Goal: Task Accomplishment & Management: Use online tool/utility

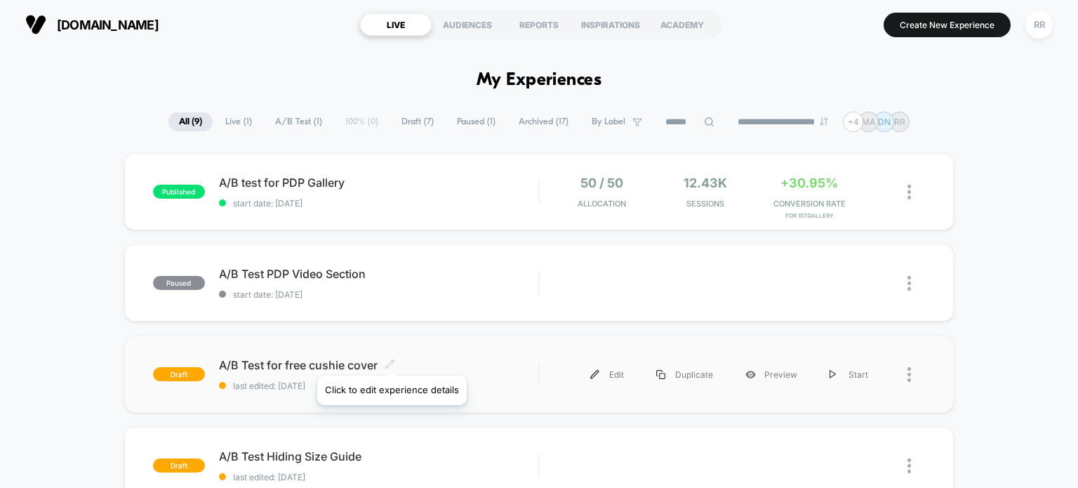
click at [392, 358] on icon at bounding box center [389, 363] width 11 height 11
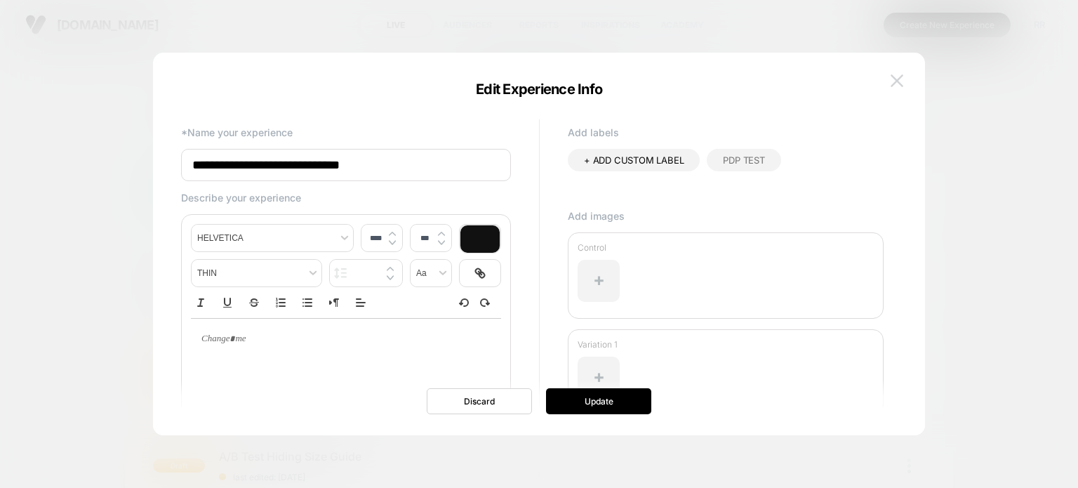
click at [900, 74] on img at bounding box center [896, 80] width 13 height 12
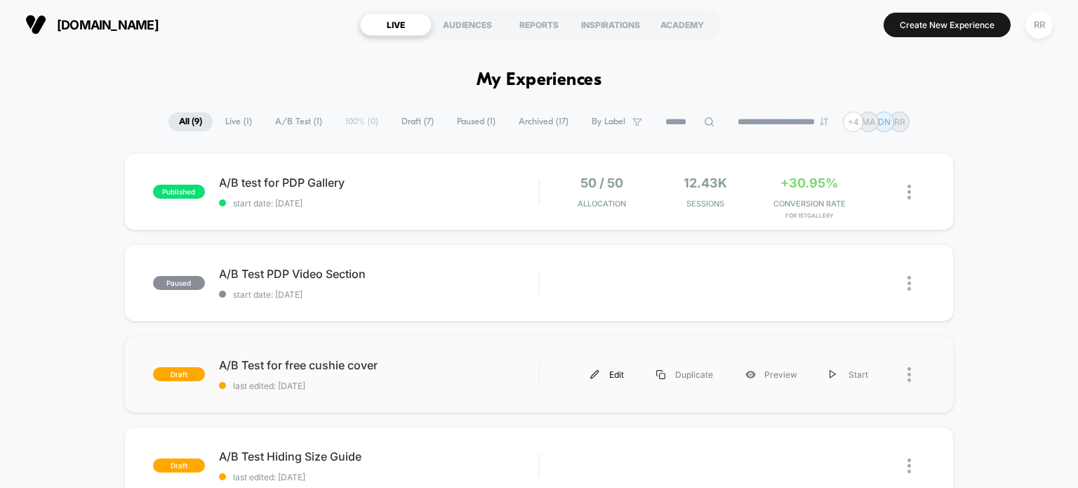
click at [623, 373] on div "Edit" at bounding box center [607, 374] width 66 height 32
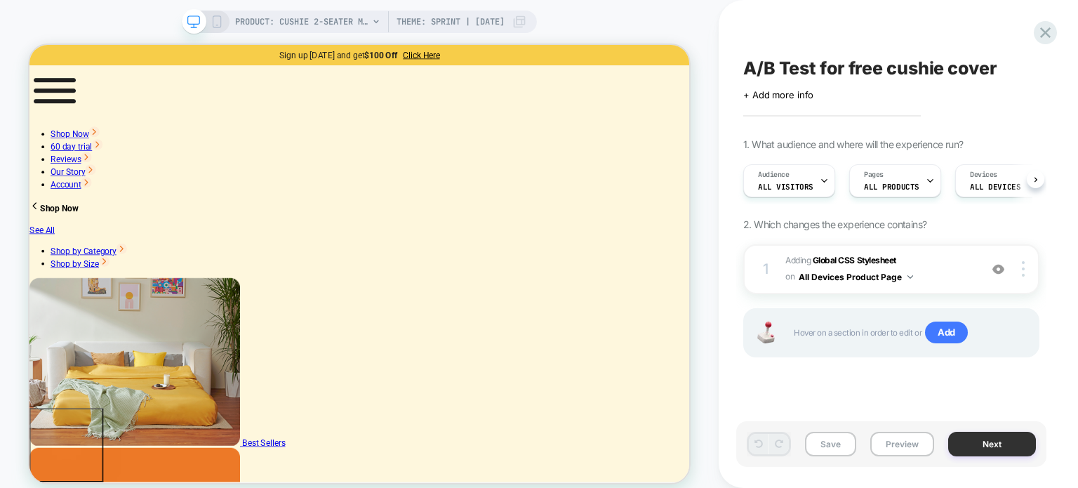
click at [984, 438] on button "Next" at bounding box center [992, 443] width 88 height 25
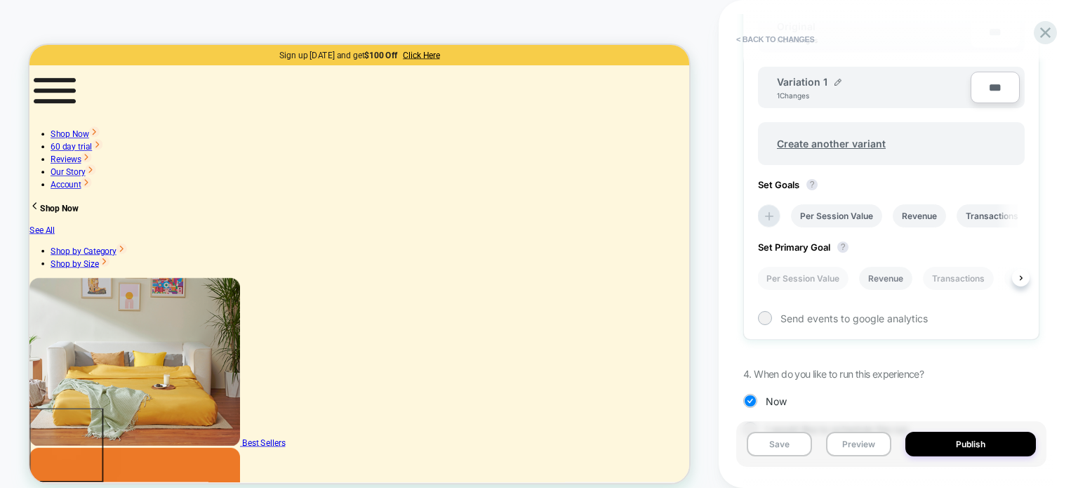
scroll to position [351, 0]
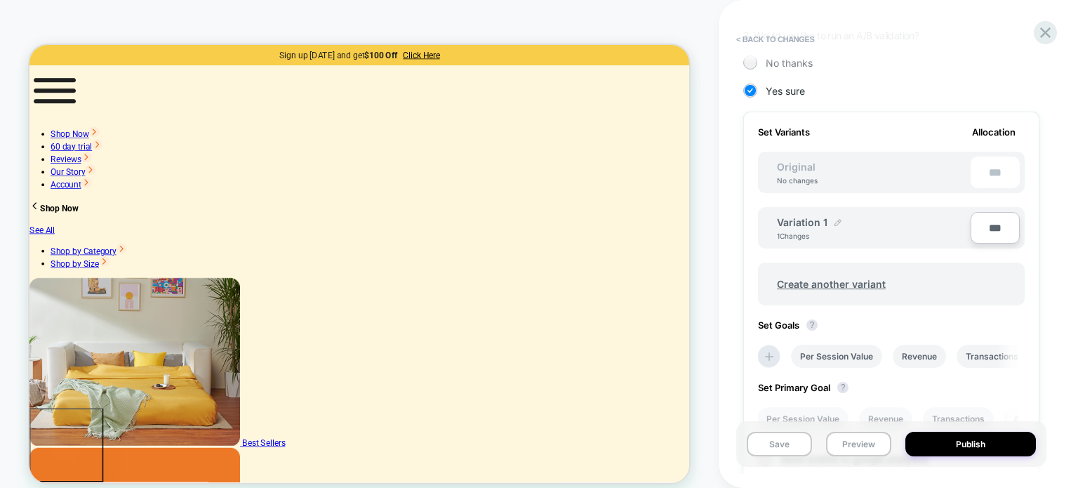
click at [836, 221] on img at bounding box center [837, 222] width 7 height 7
drag, startPoint x: 842, startPoint y: 223, endPoint x: 755, endPoint y: 225, distance: 87.0
click at [755, 225] on div "**********" at bounding box center [891, 297] width 296 height 371
type input "**********"
click at [911, 233] on button "Save" at bounding box center [929, 229] width 46 height 21
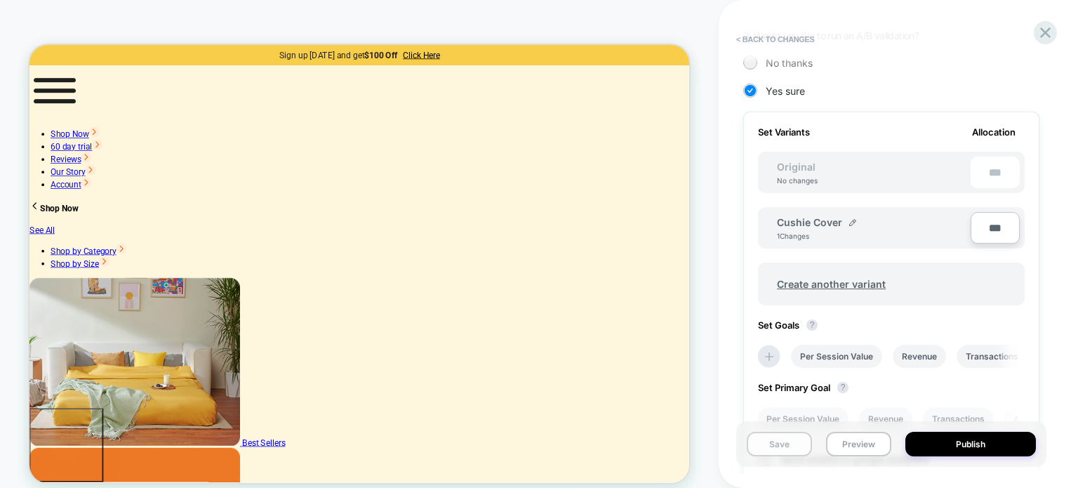
click at [772, 443] on button "Save" at bounding box center [778, 443] width 65 height 25
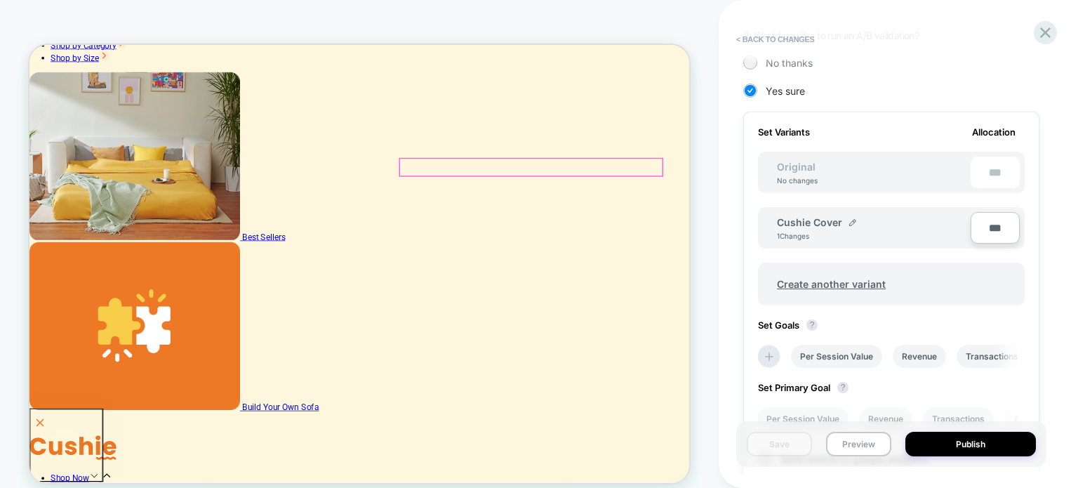
scroll to position [281, 0]
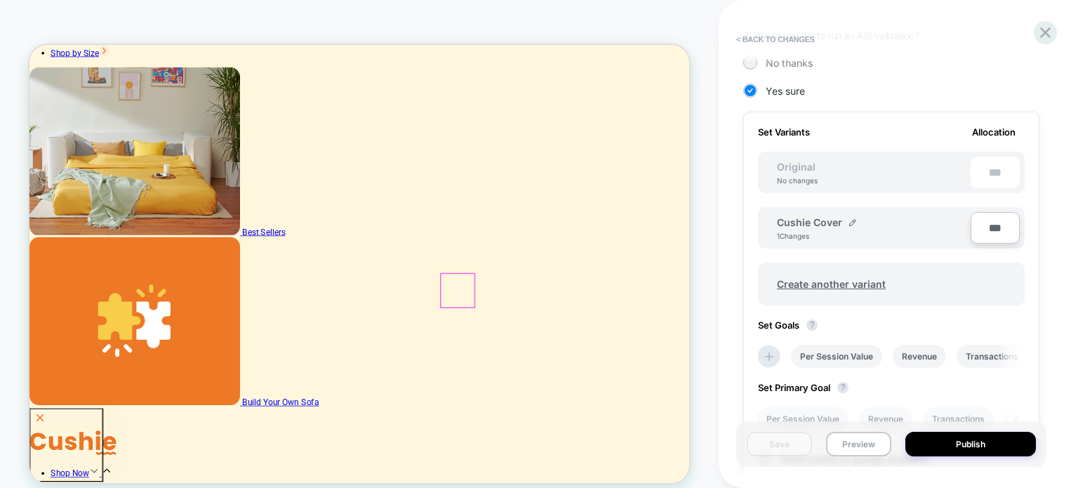
type input "*********"
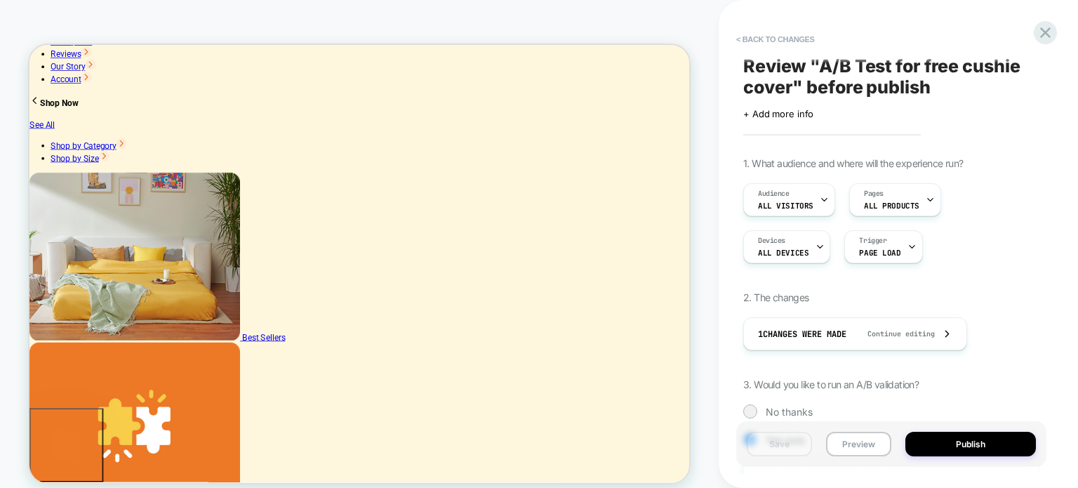
scroll to position [0, 0]
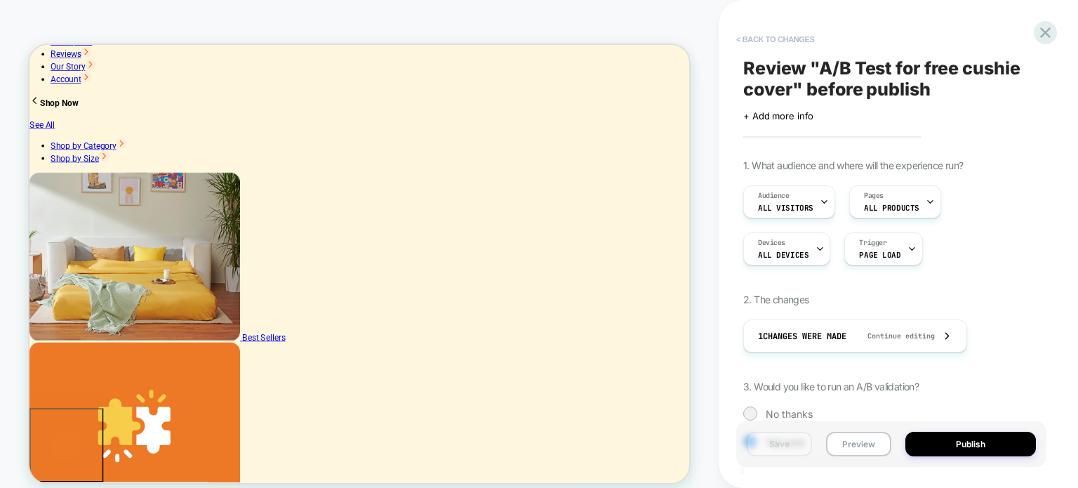
click at [766, 38] on button "< Back to changes" at bounding box center [775, 39] width 93 height 22
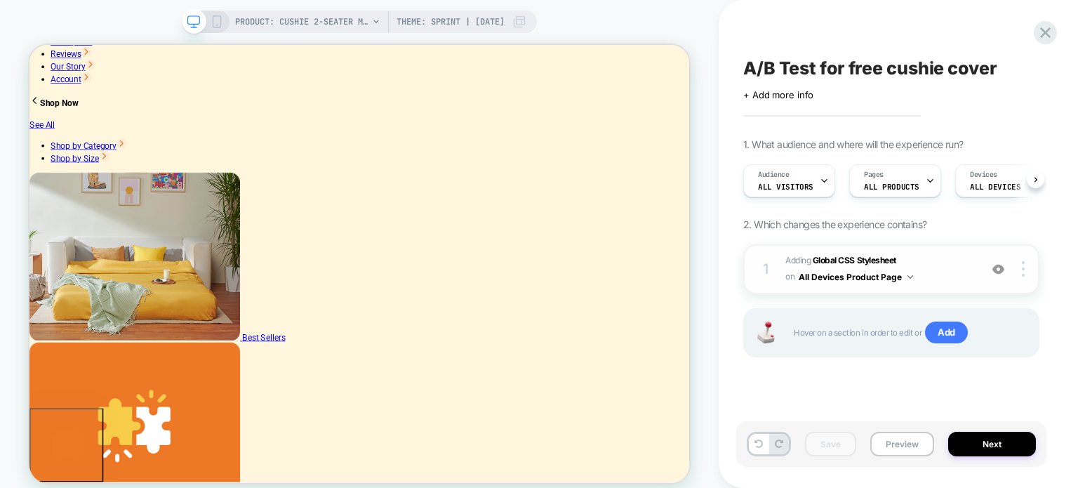
click at [912, 275] on img at bounding box center [910, 277] width 6 height 4
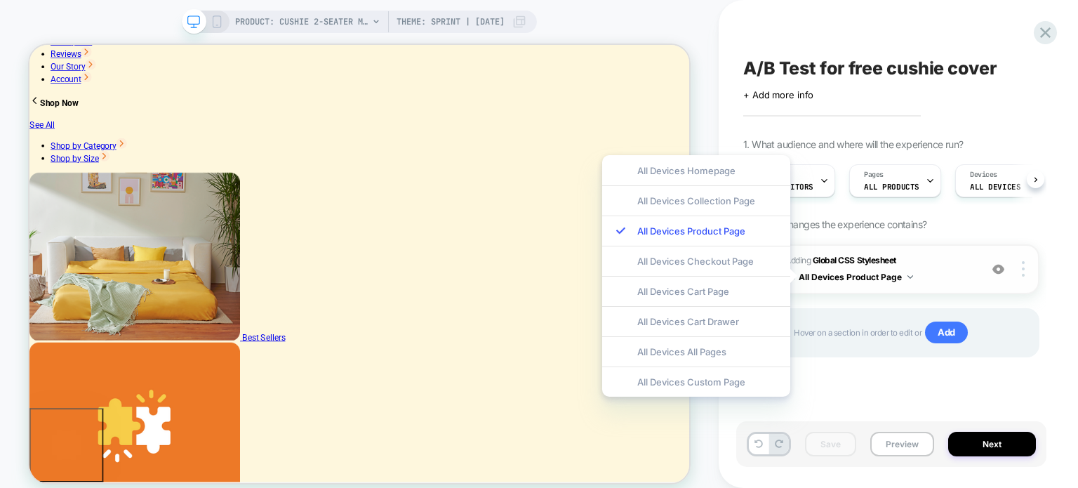
click at [853, 253] on span "Adding Global CSS Stylesheet on All Devices Product Page" at bounding box center [878, 269] width 187 height 33
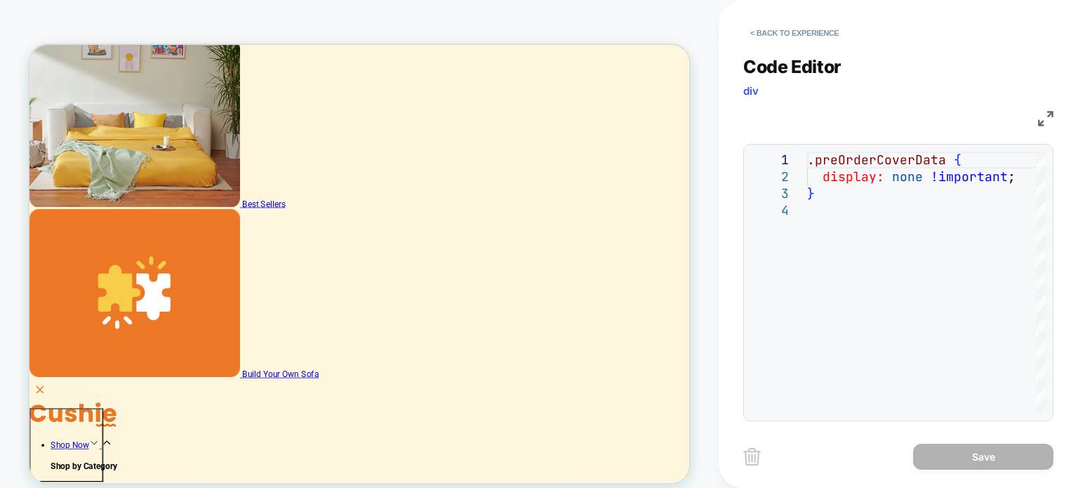
scroll to position [351, 0]
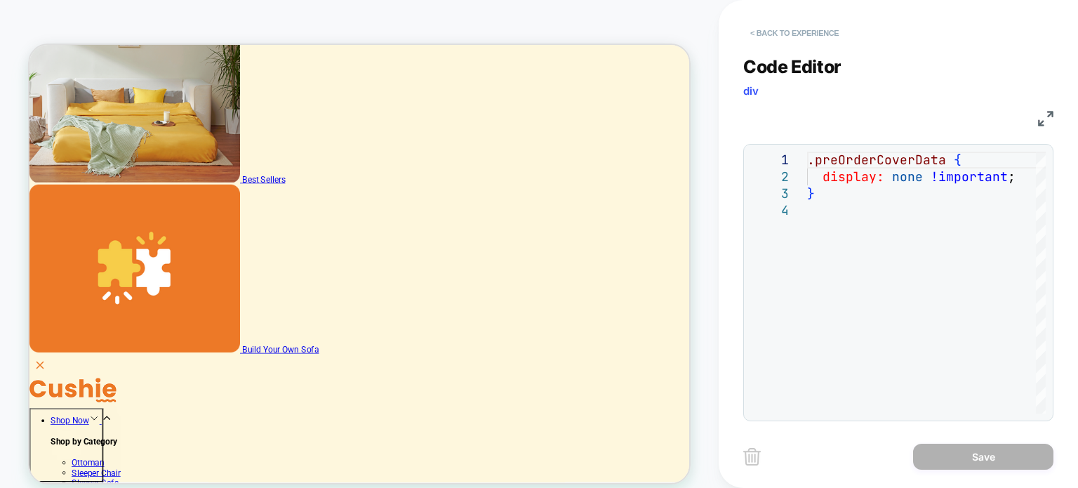
click at [781, 27] on button "< Back to experience" at bounding box center [794, 33] width 102 height 22
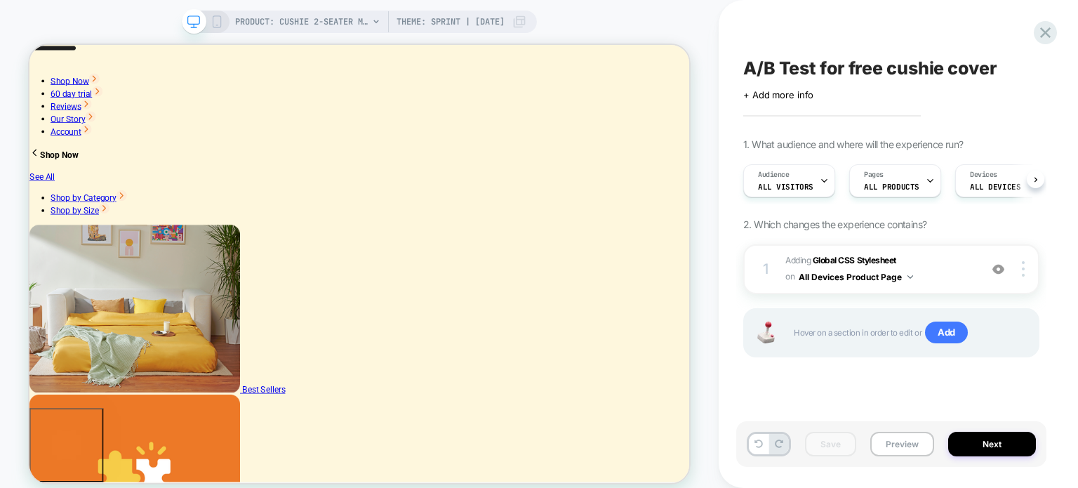
scroll to position [70, 0]
